Goal: Transaction & Acquisition: Purchase product/service

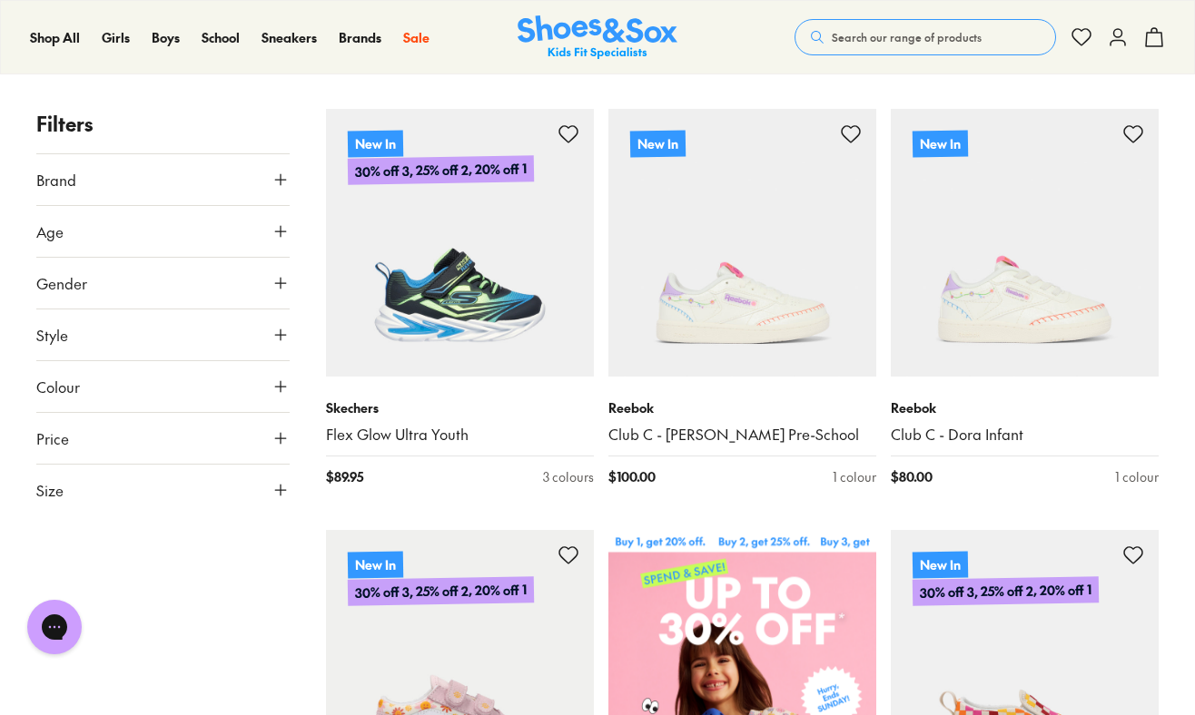
click at [68, 175] on span "Brand" at bounding box center [56, 180] width 40 height 22
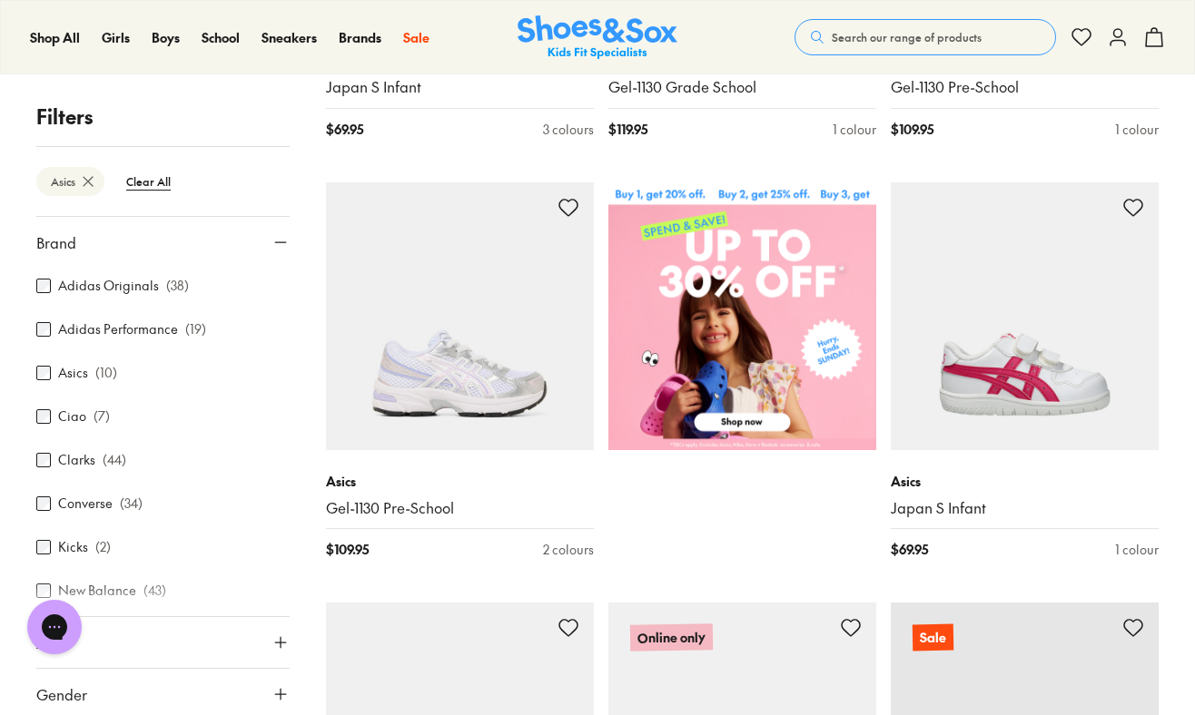
scroll to position [664, 0]
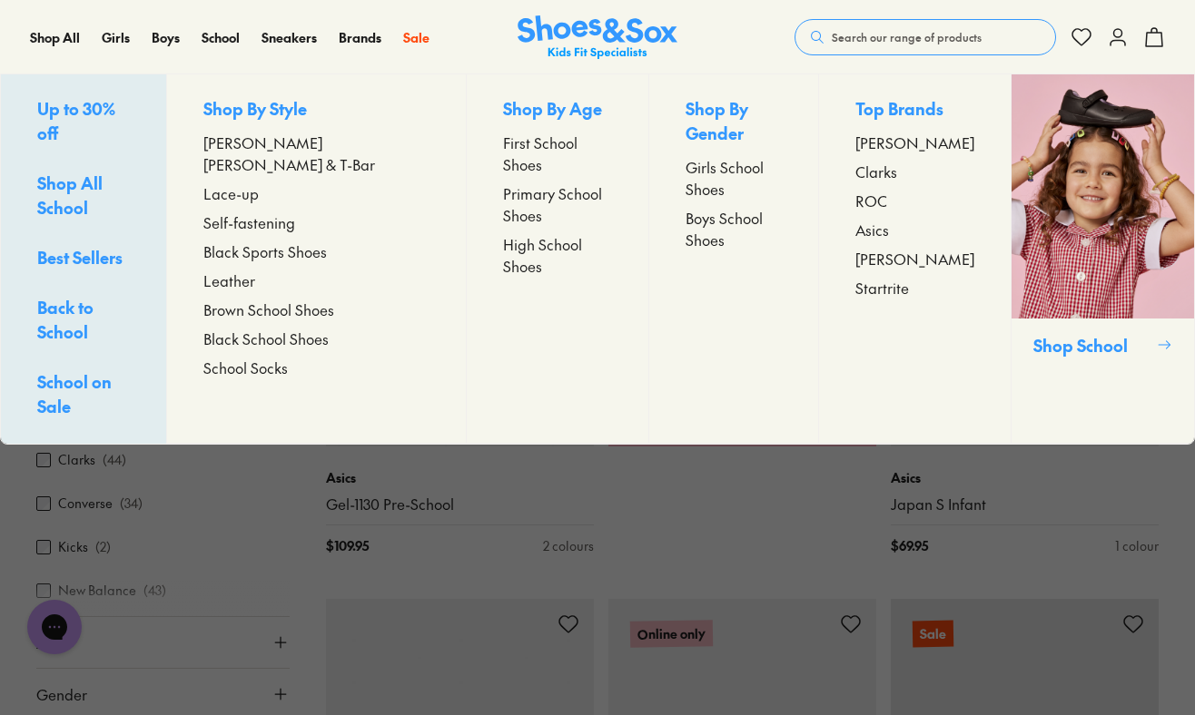
click at [693, 207] on span "Boys School Shoes" at bounding box center [732, 229] width 95 height 44
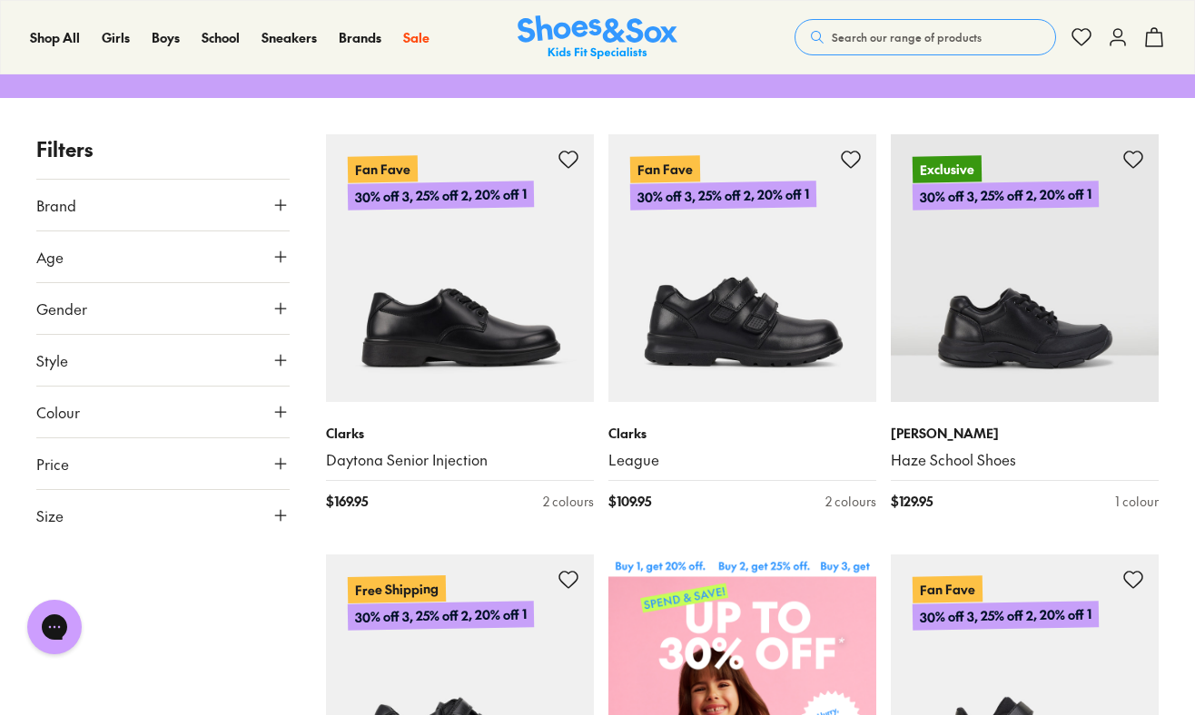
click at [281, 204] on icon at bounding box center [280, 205] width 18 height 18
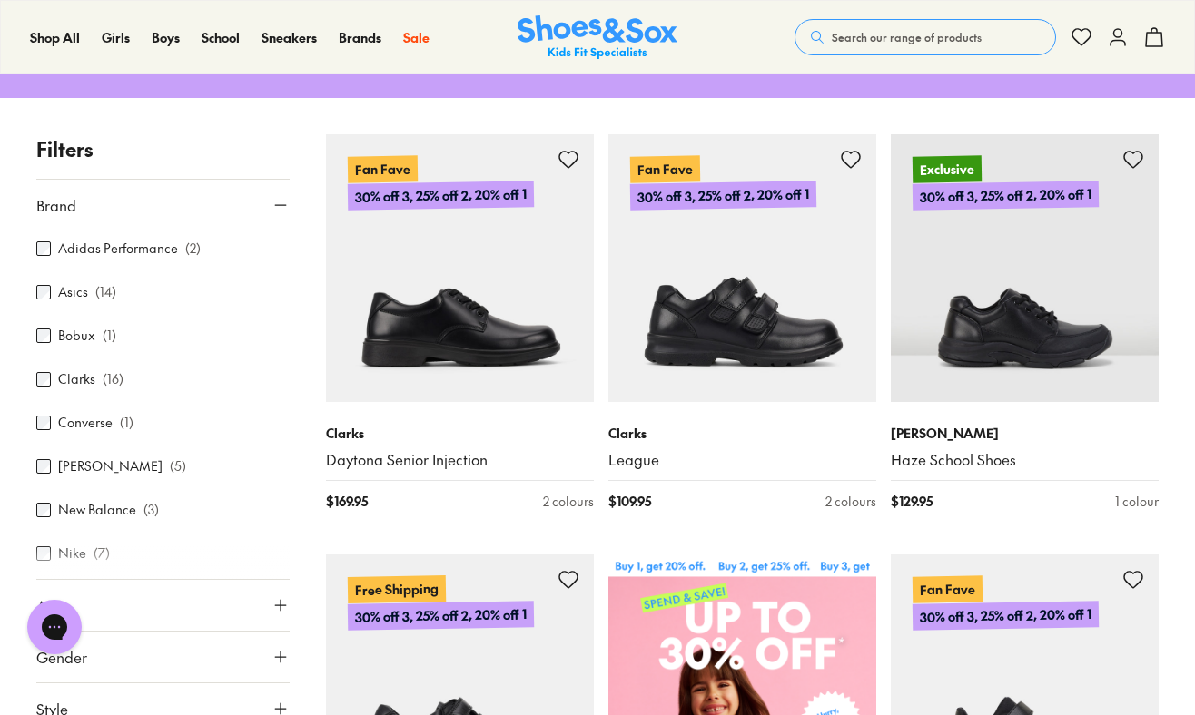
click at [87, 295] on div "Asics ( 14 )" at bounding box center [162, 292] width 253 height 22
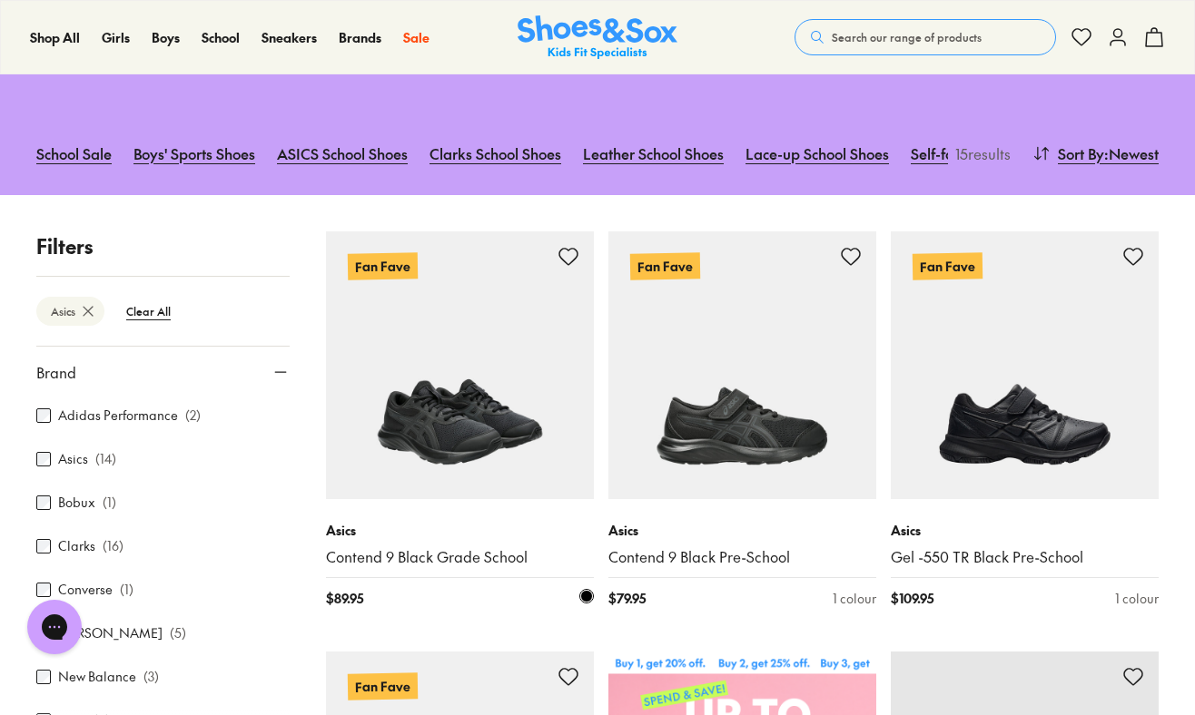
scroll to position [224, 0]
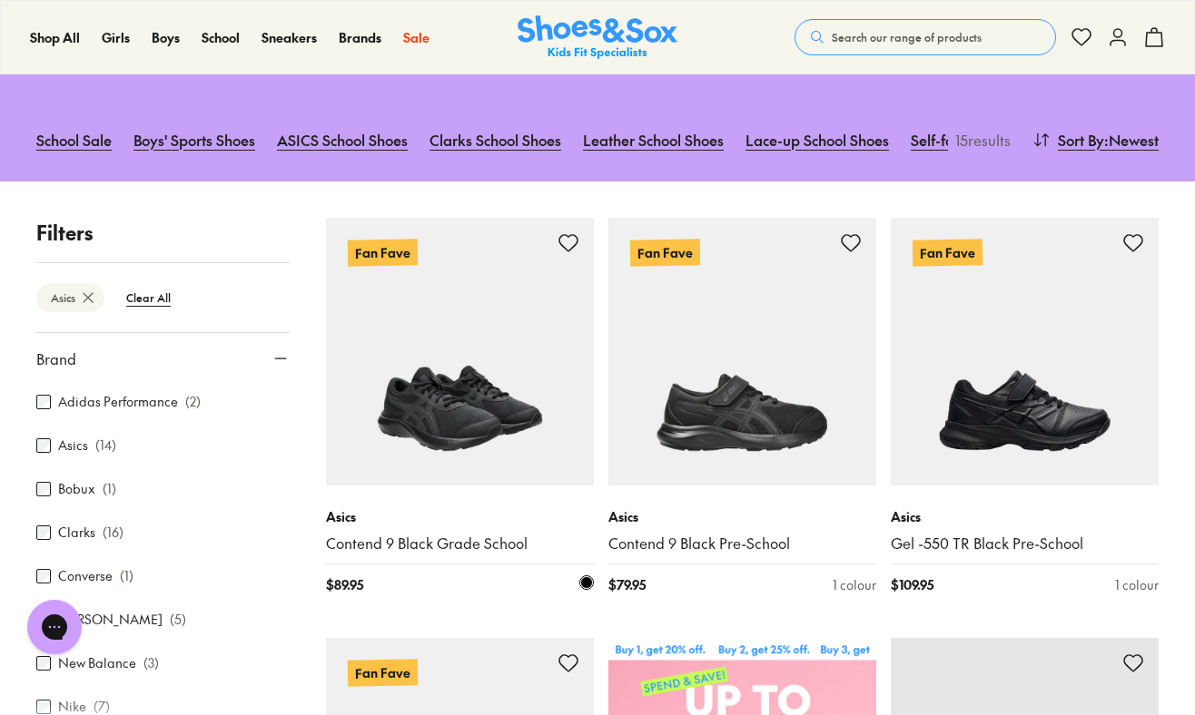
click at [494, 405] on img at bounding box center [460, 352] width 268 height 268
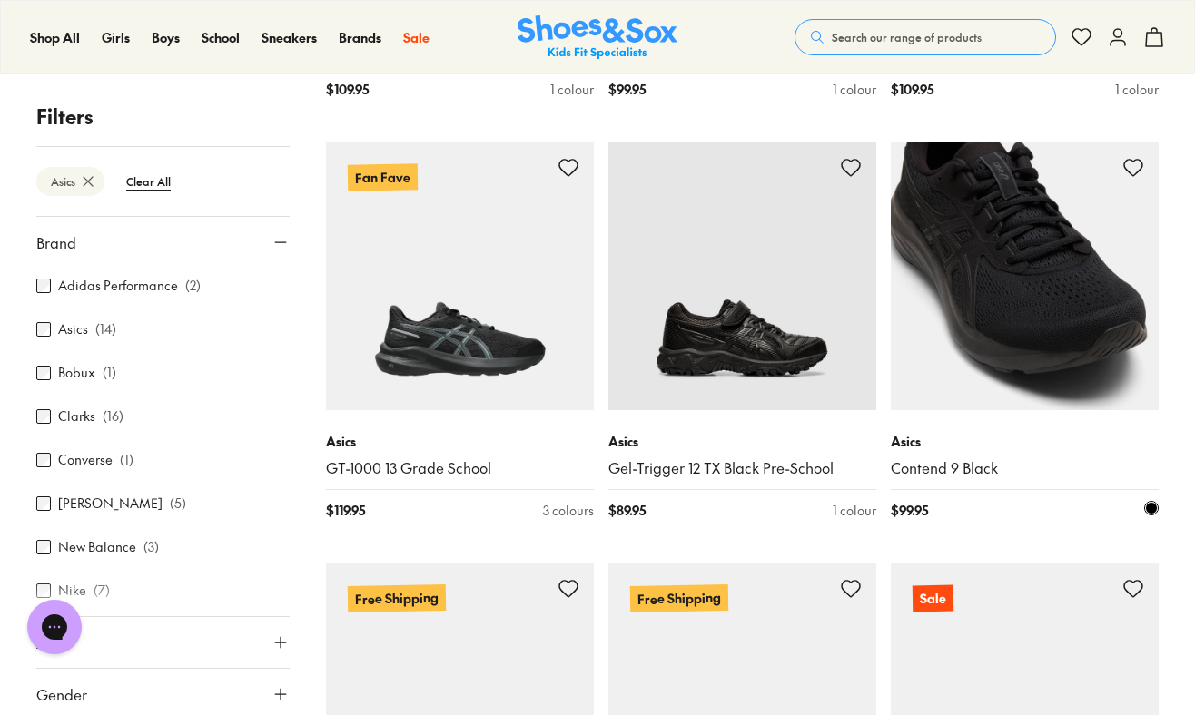
scroll to position [1568, 0]
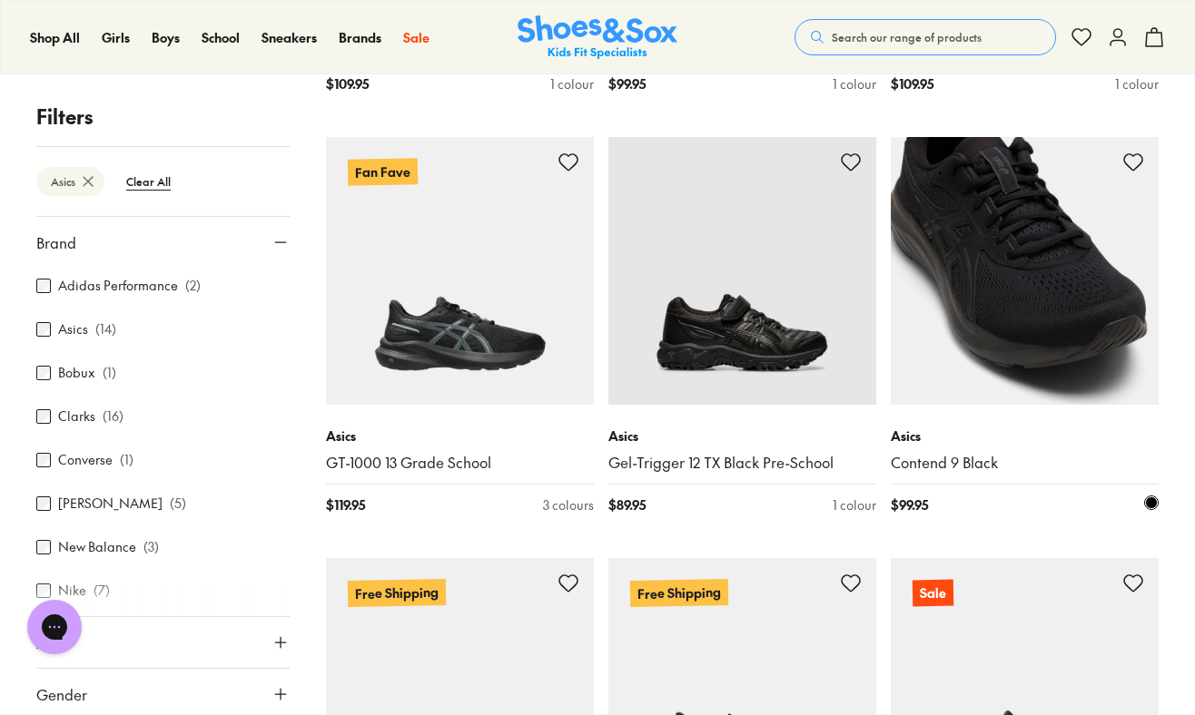
click at [1025, 310] on img at bounding box center [1024, 271] width 268 height 268
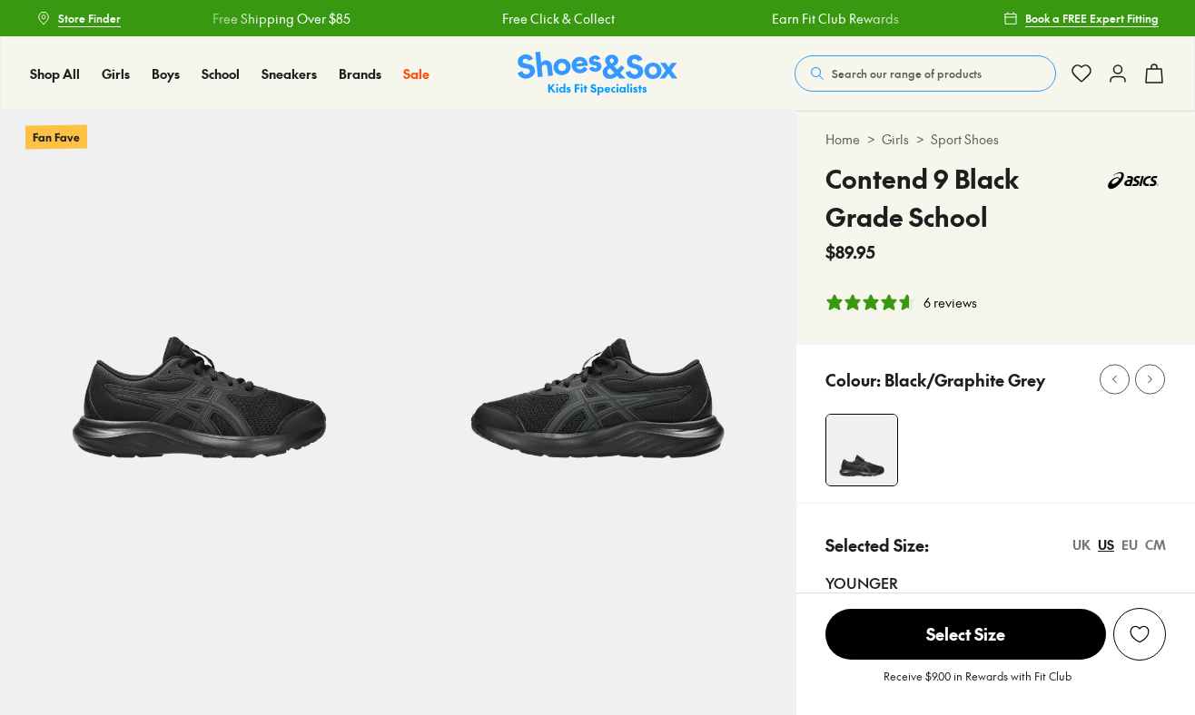
scroll to position [16, 1]
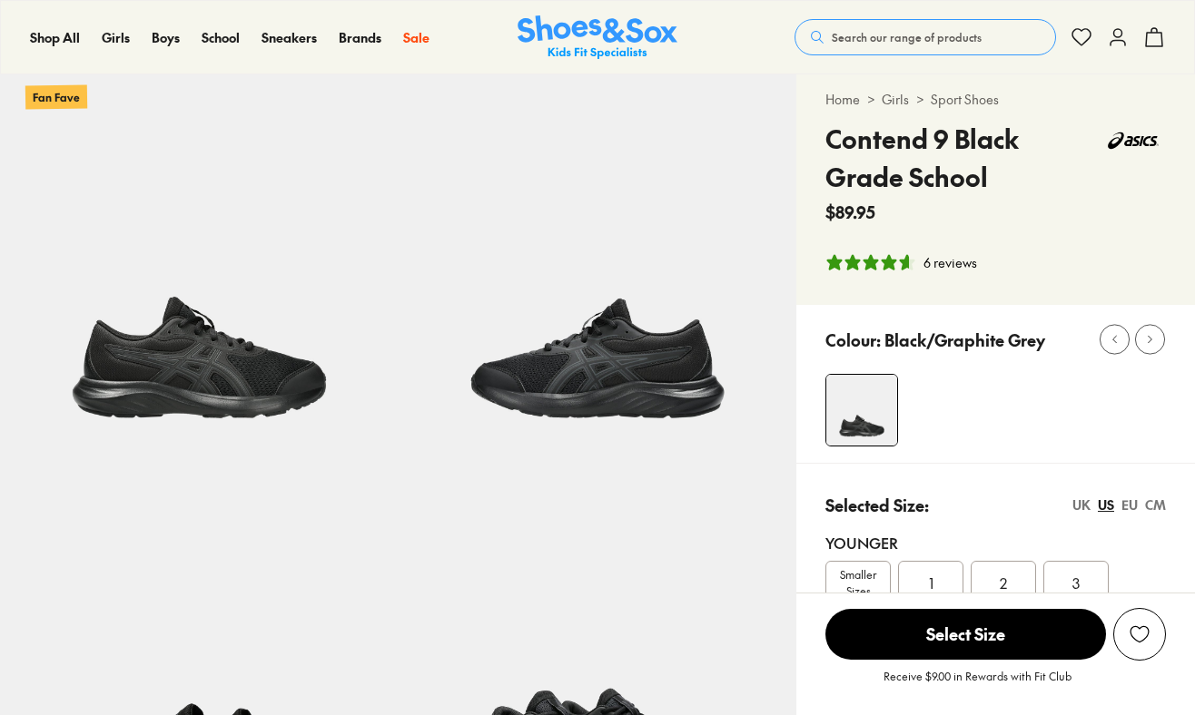
select select "*"
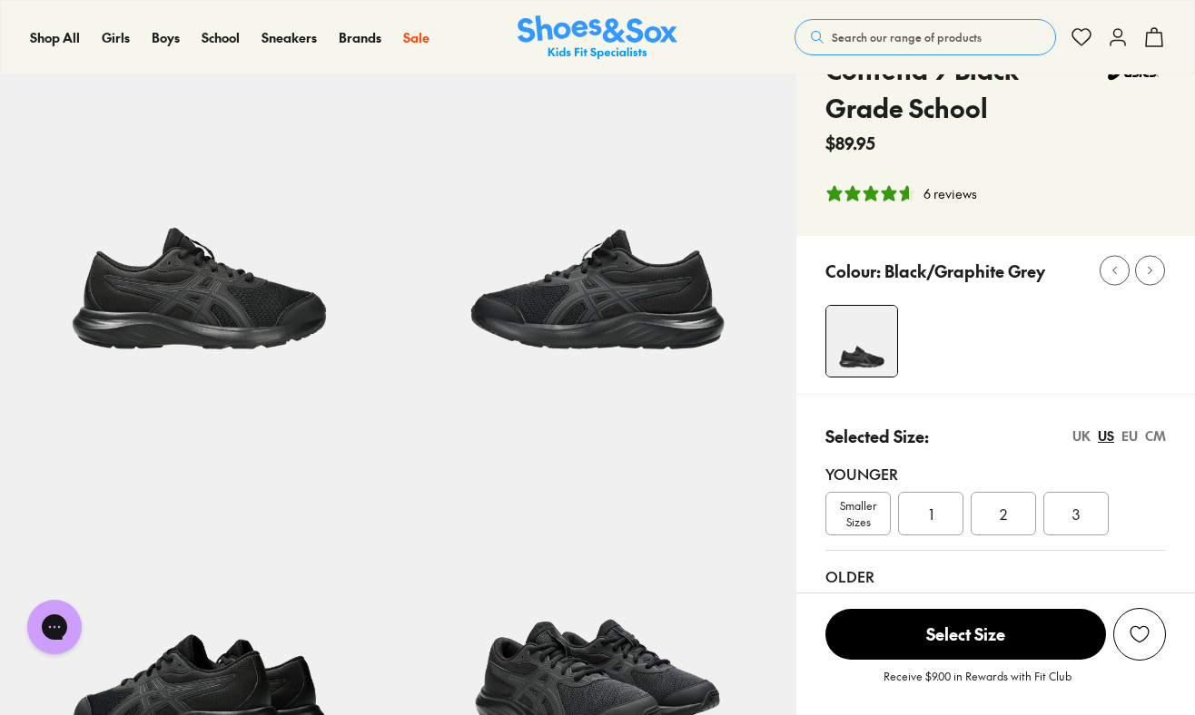
scroll to position [109, 0]
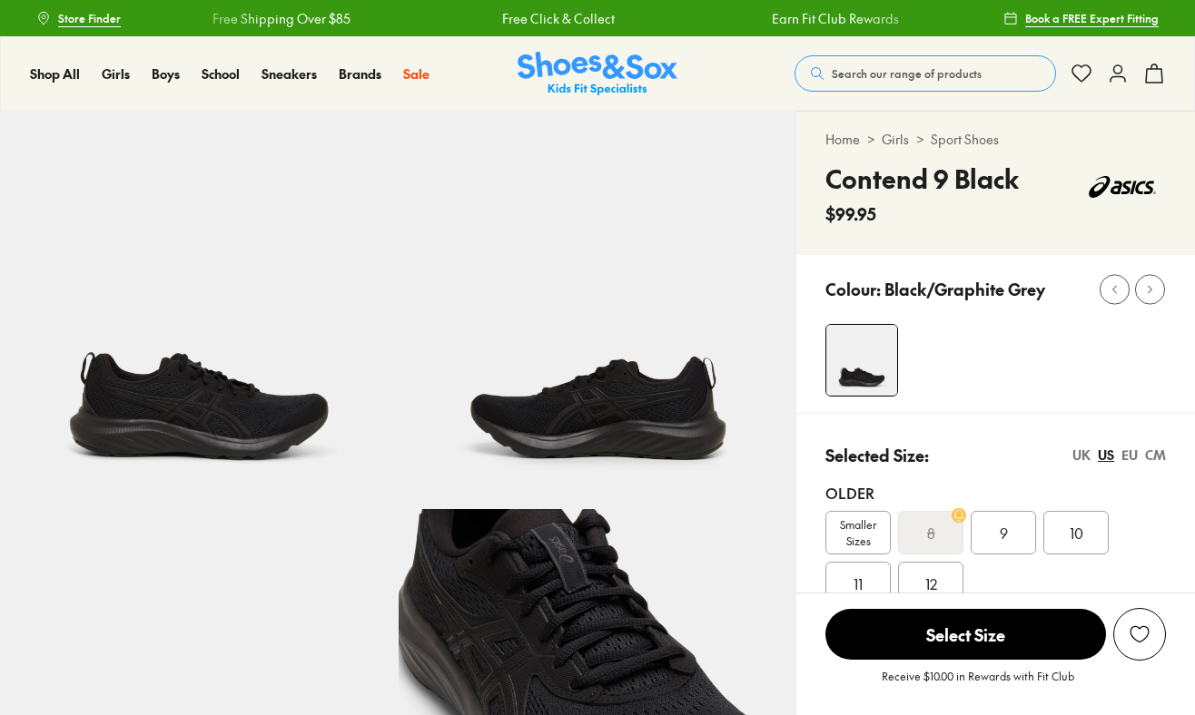
select select "*"
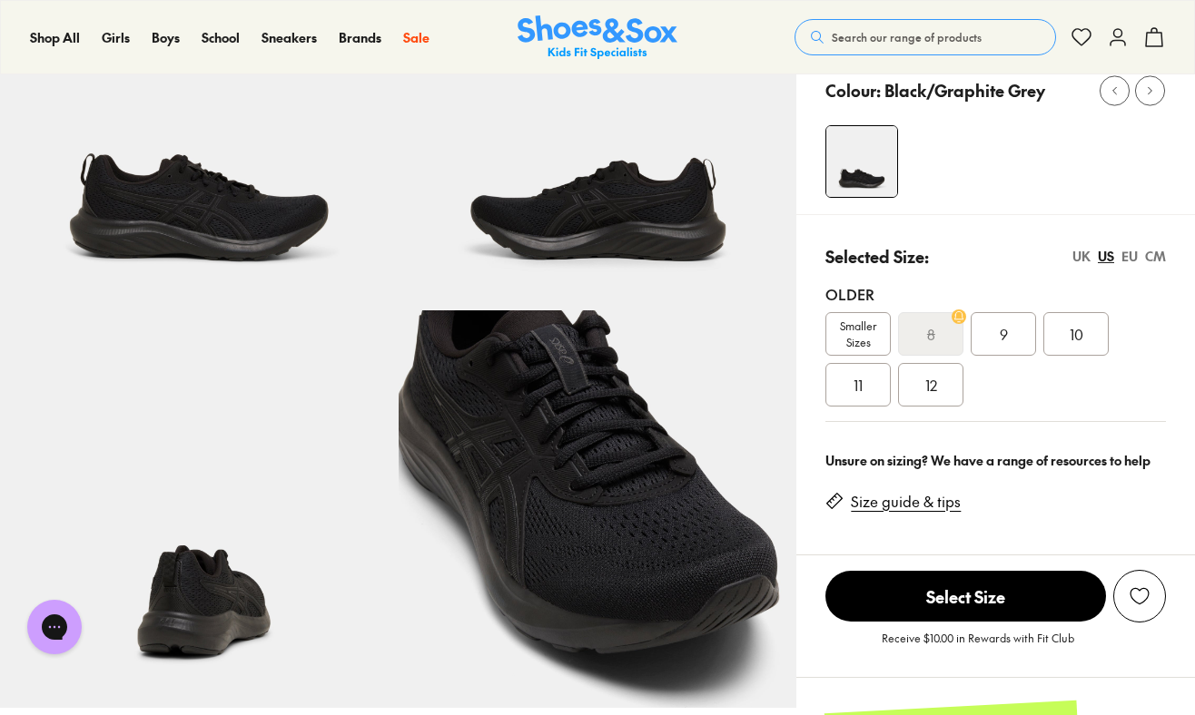
click at [871, 335] on span "Smaller Sizes" at bounding box center [858, 334] width 64 height 33
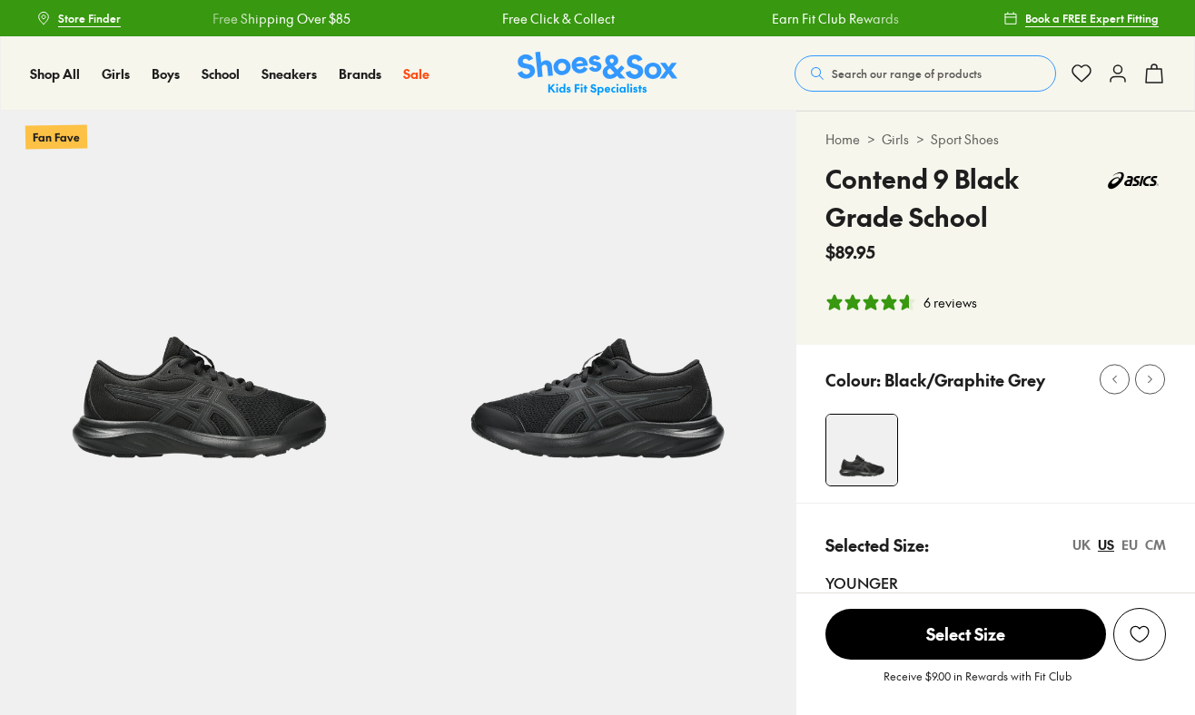
select select "*"
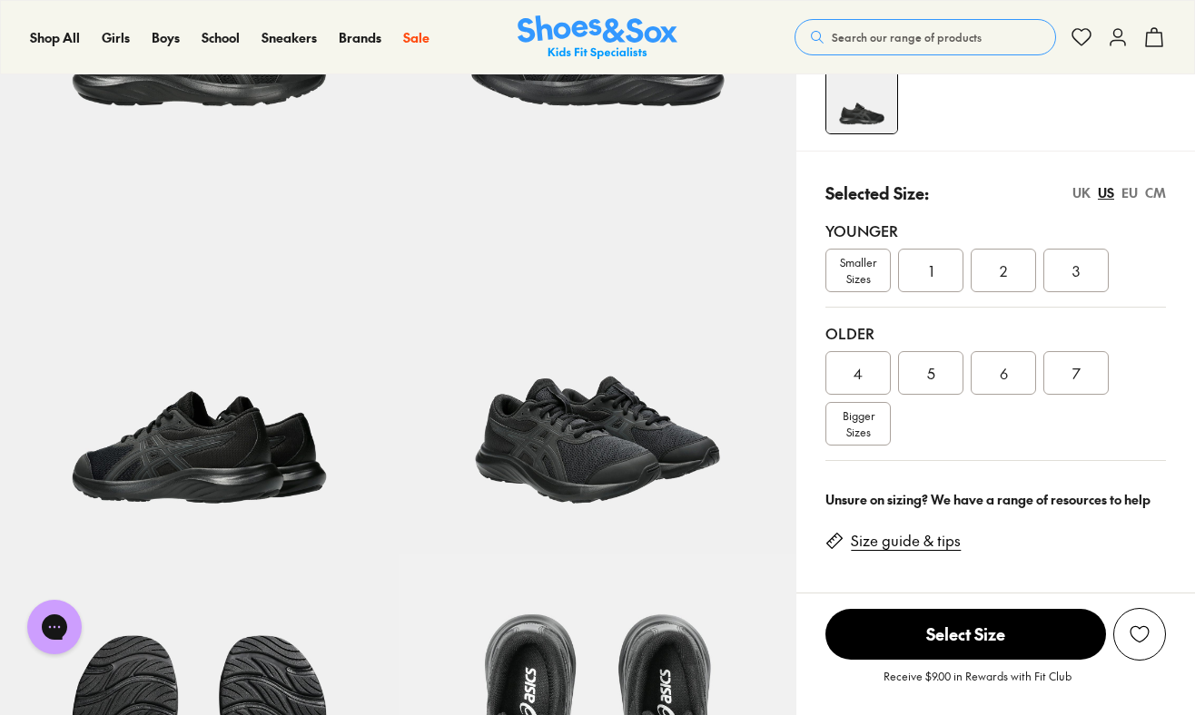
click at [1084, 263] on div "3" at bounding box center [1075, 271] width 65 height 44
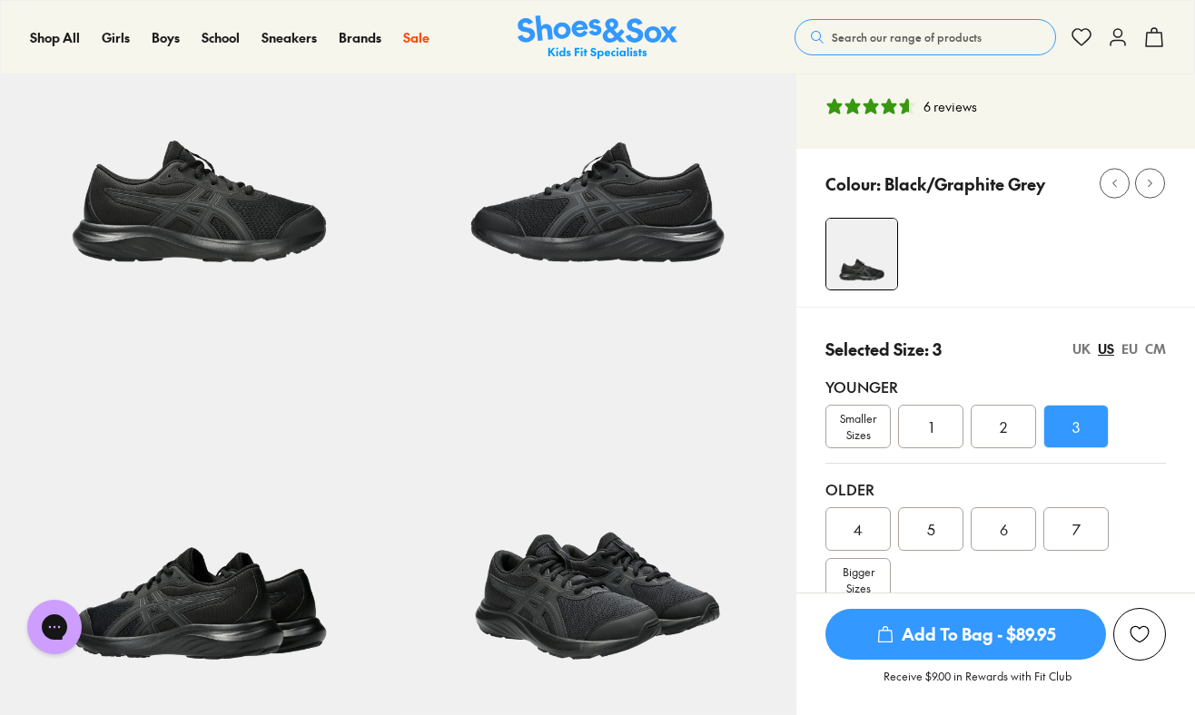
scroll to position [192, 0]
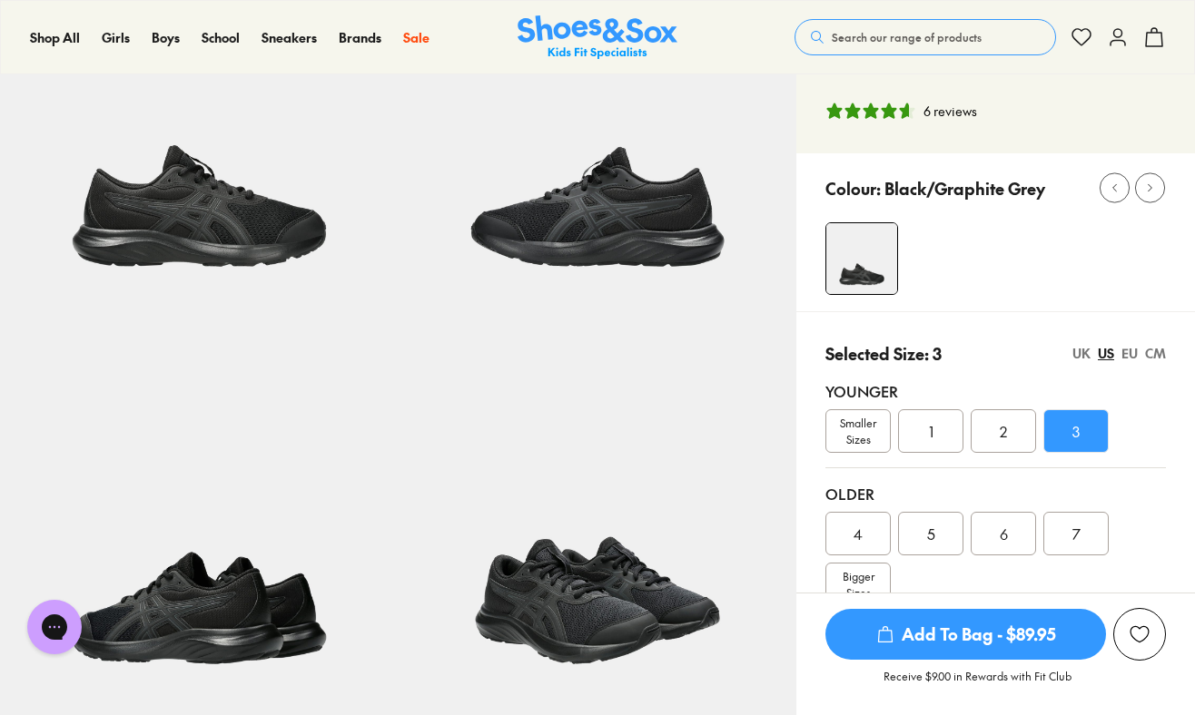
click at [265, 292] on img at bounding box center [199, 118] width 398 height 398
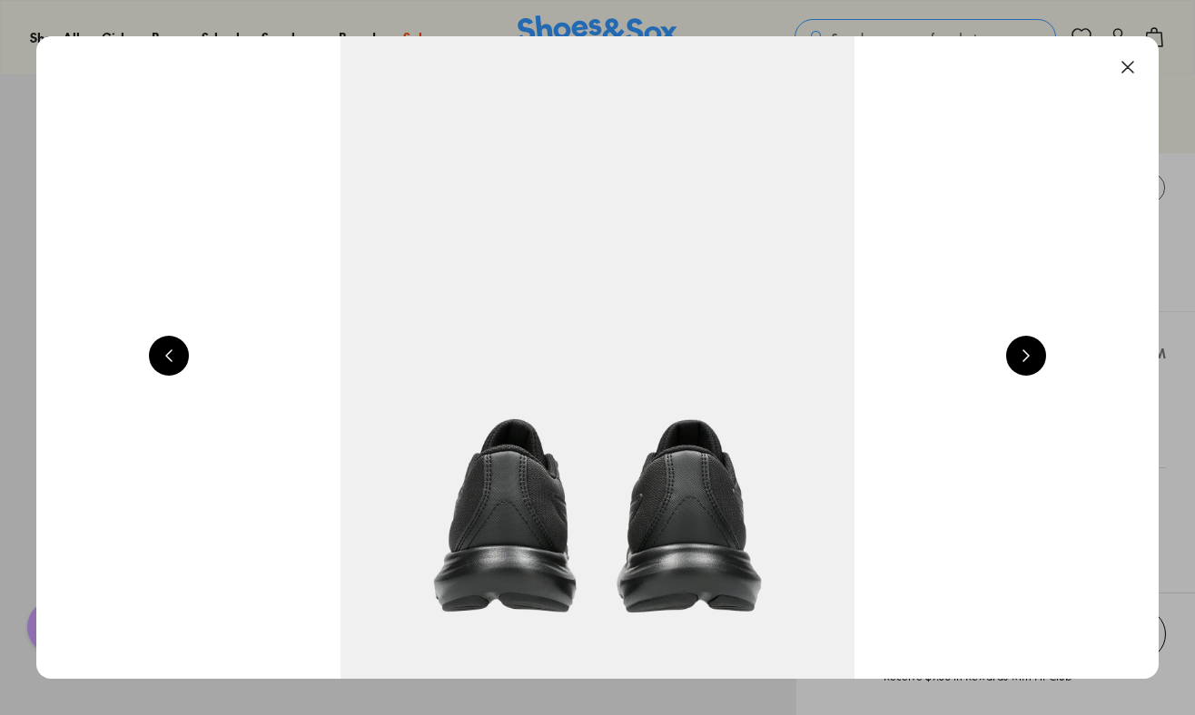
scroll to position [0, 1129]
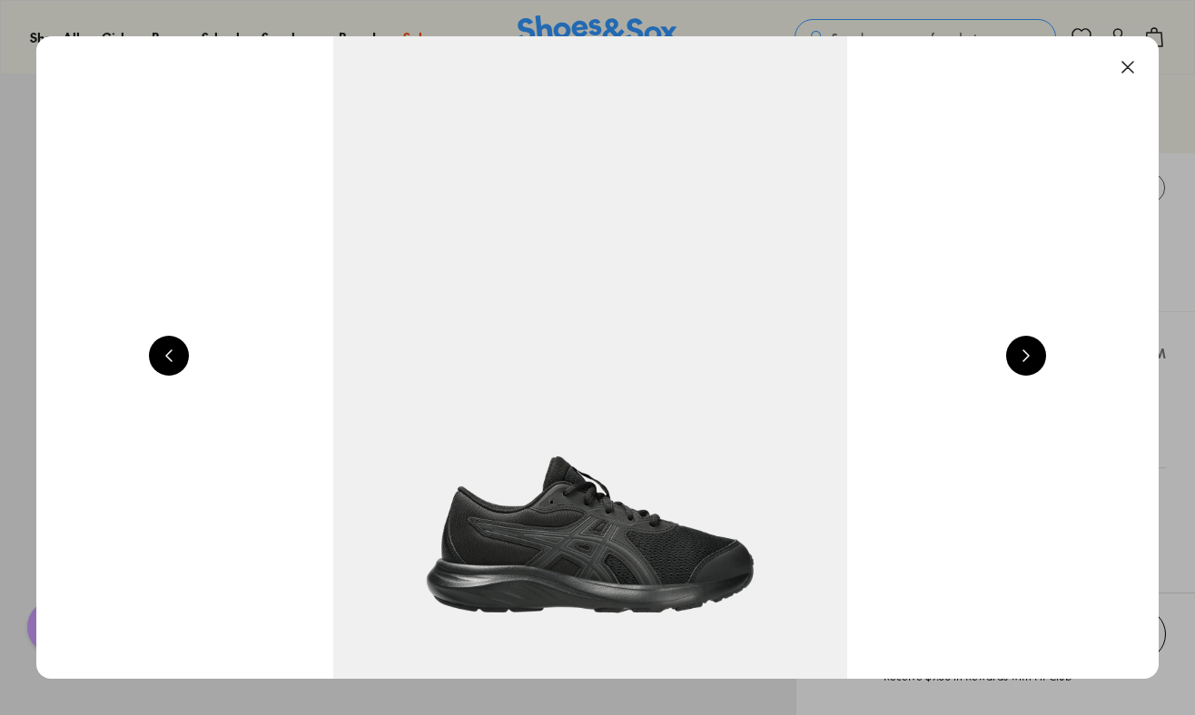
click at [546, 517] on img at bounding box center [590, 357] width 1122 height 643
click at [1136, 64] on button at bounding box center [1127, 67] width 40 height 40
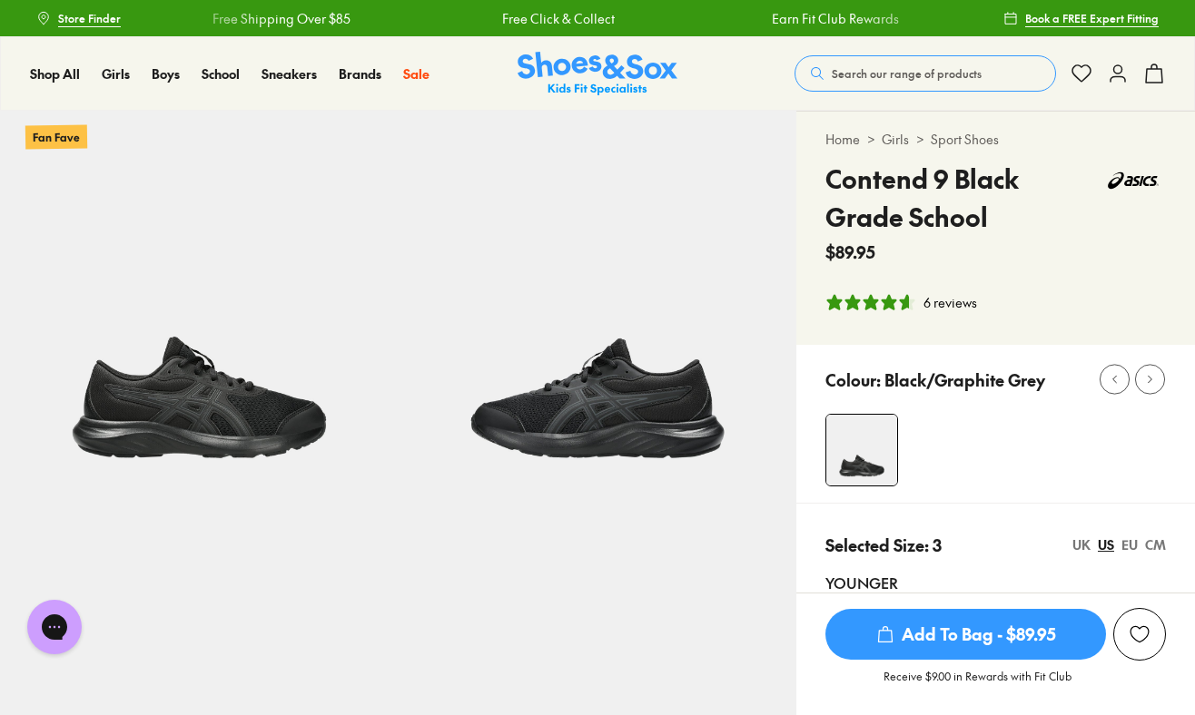
scroll to position [0, 0]
click at [1153, 375] on icon at bounding box center [1150, 380] width 14 height 14
click at [1114, 376] on icon at bounding box center [1114, 380] width 14 height 14
